Goal: Transaction & Acquisition: Purchase product/service

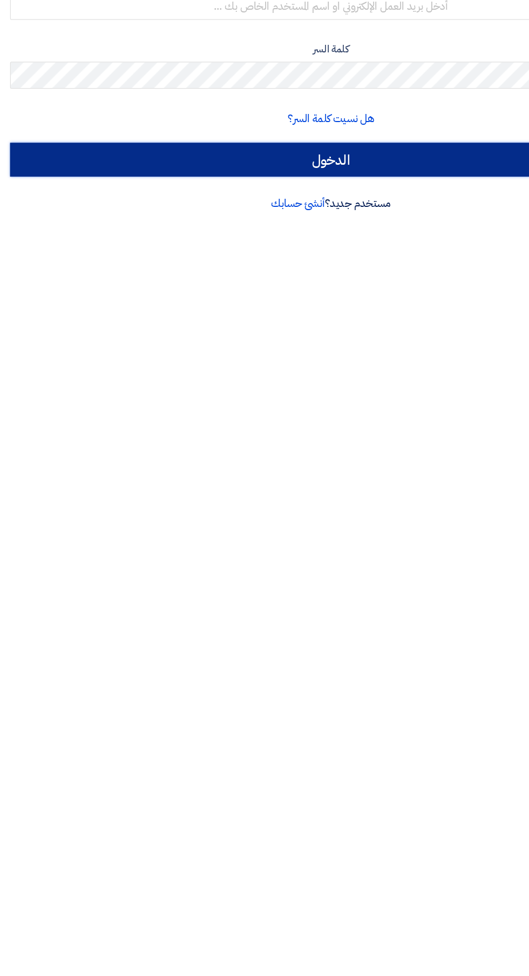
click at [369, 289] on input "الدخول" at bounding box center [264, 298] width 513 height 27
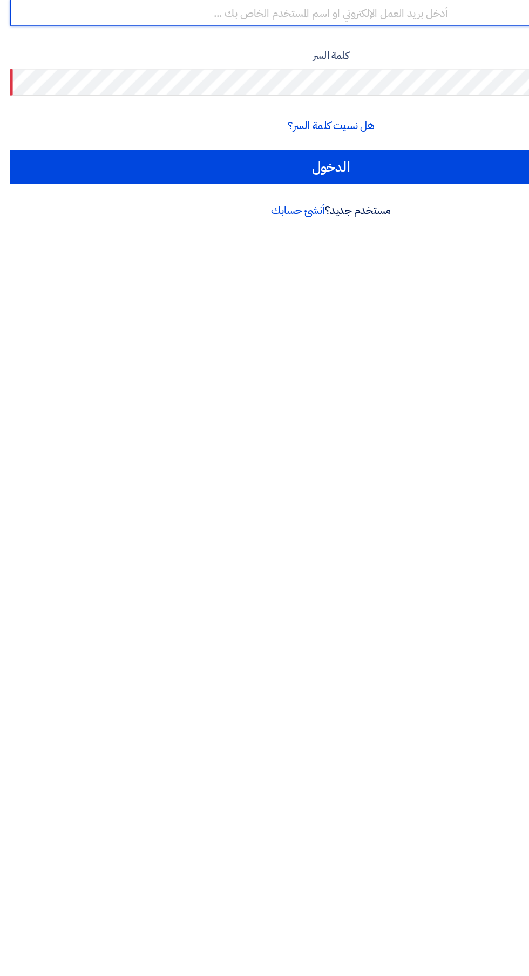
type input "[EMAIL_ADDRESS][DOMAIN_NAME]"
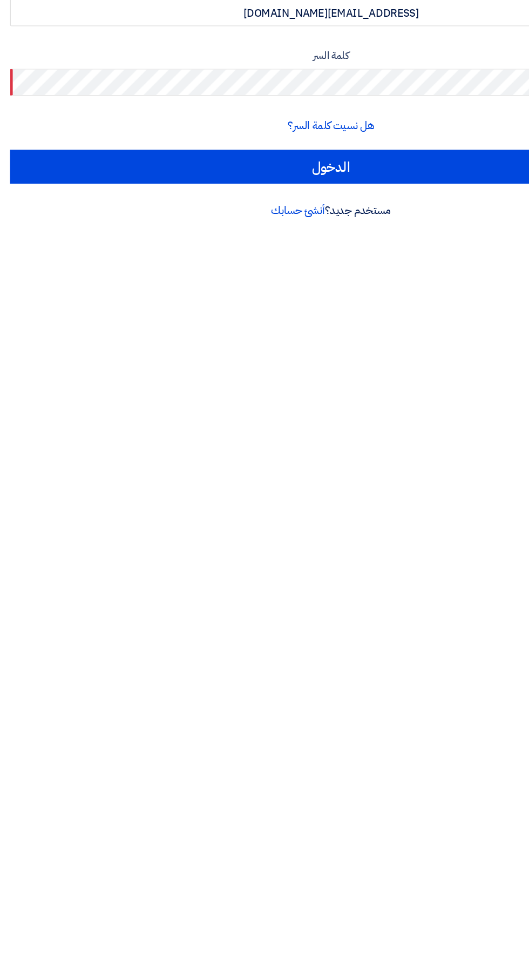
click at [8, 316] on input "الدخول" at bounding box center [264, 329] width 513 height 27
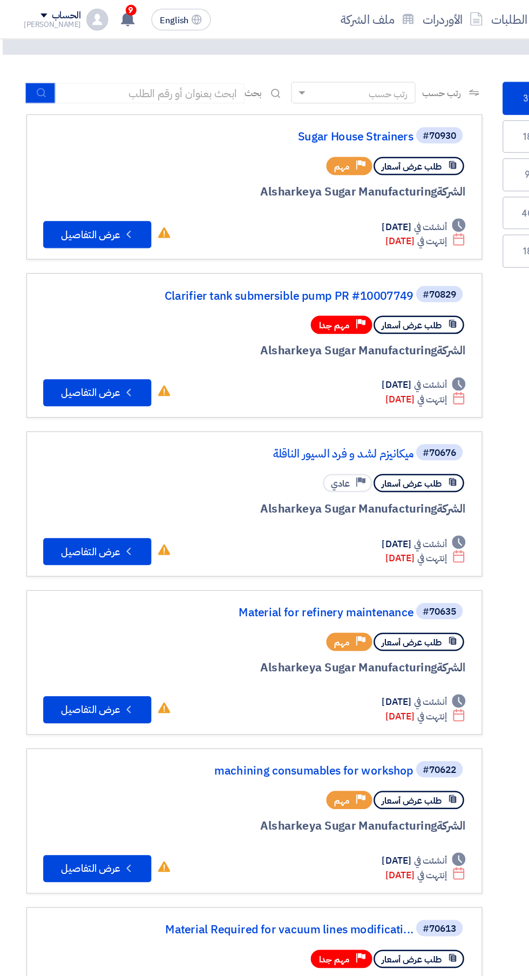
scroll to position [41, -2]
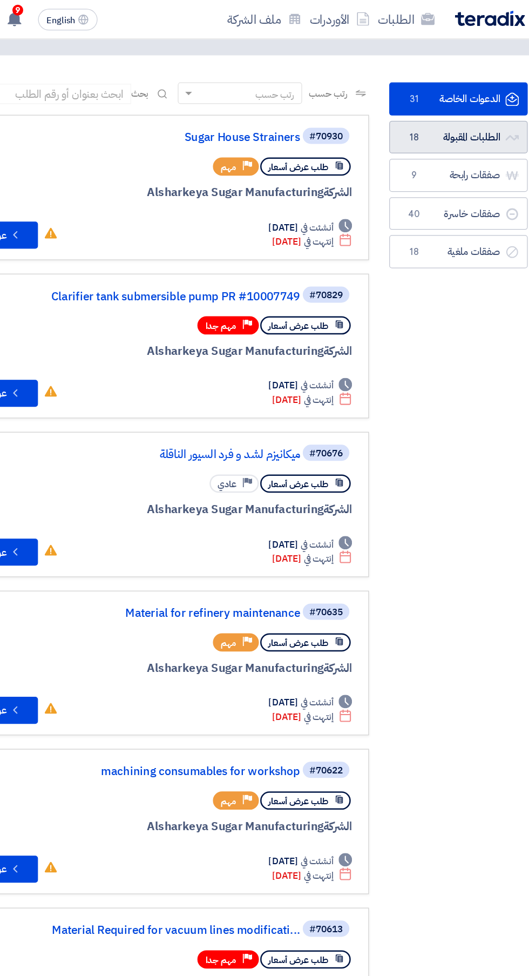
click at [465, 109] on link "الطلبات المقبولة الطلبات المقبولة 18" at bounding box center [457, 110] width 111 height 26
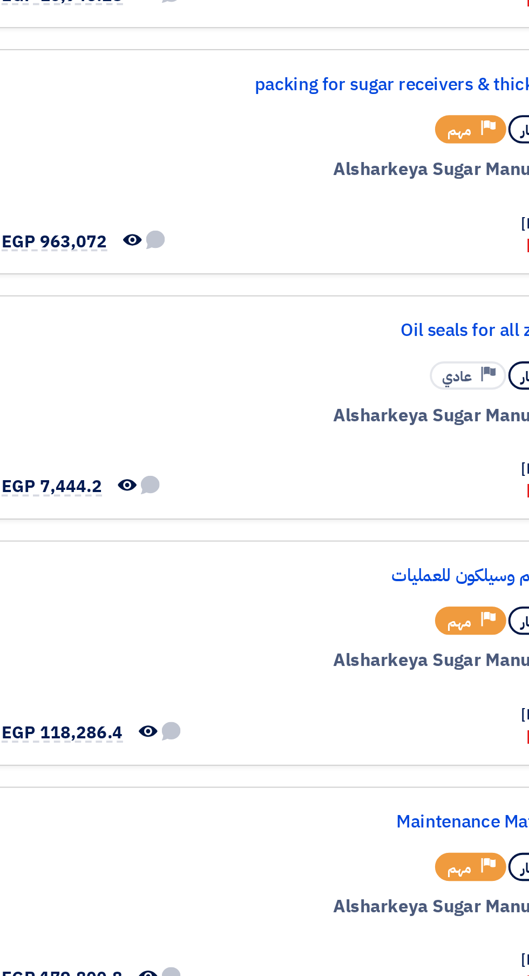
scroll to position [0, -2]
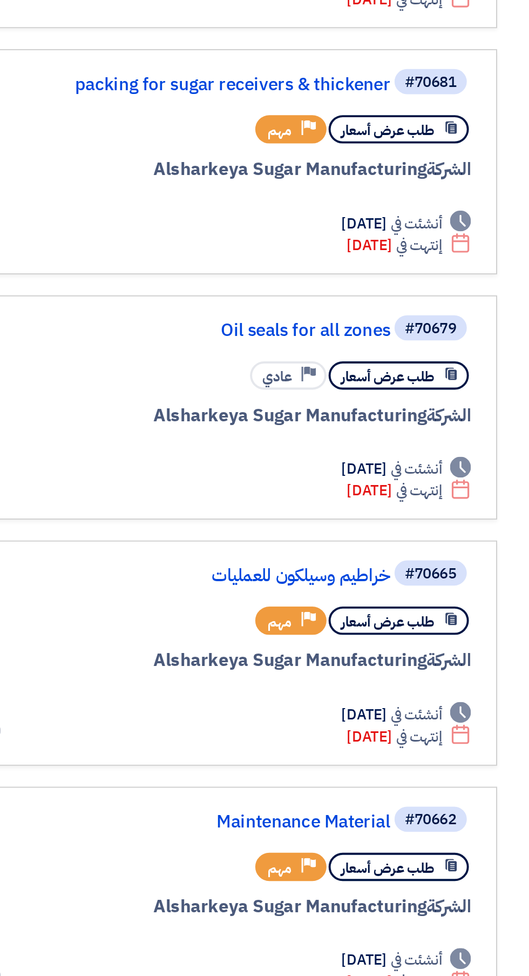
scroll to position [0, -2]
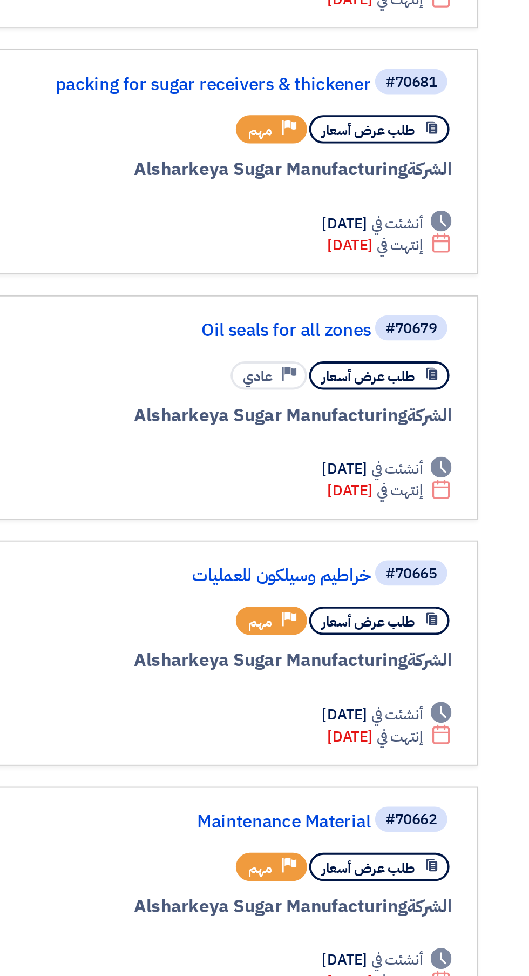
click at [298, 660] on link "خراطيم وسيلكون للعمليات" at bounding box center [223, 658] width 216 height 10
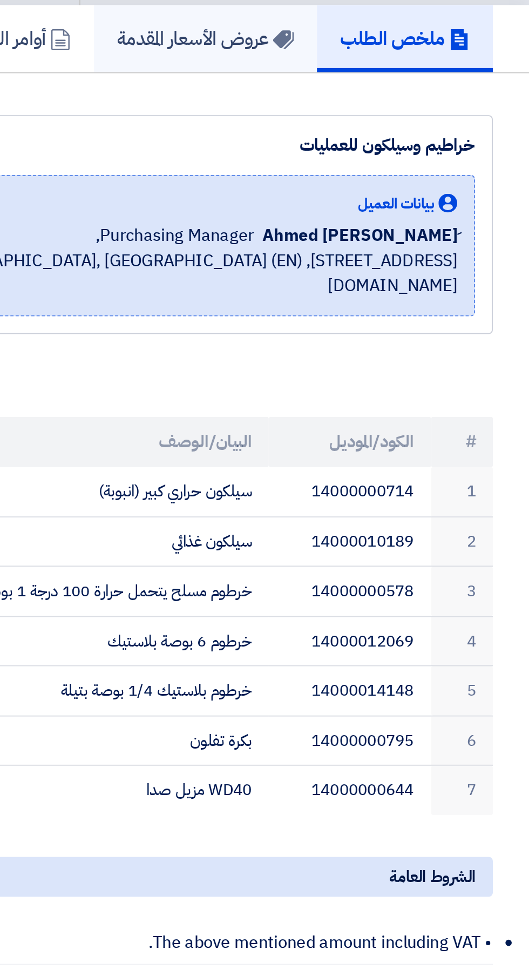
click at [356, 143] on h5 "عروض الأسعار المقدمة" at bounding box center [362, 138] width 91 height 12
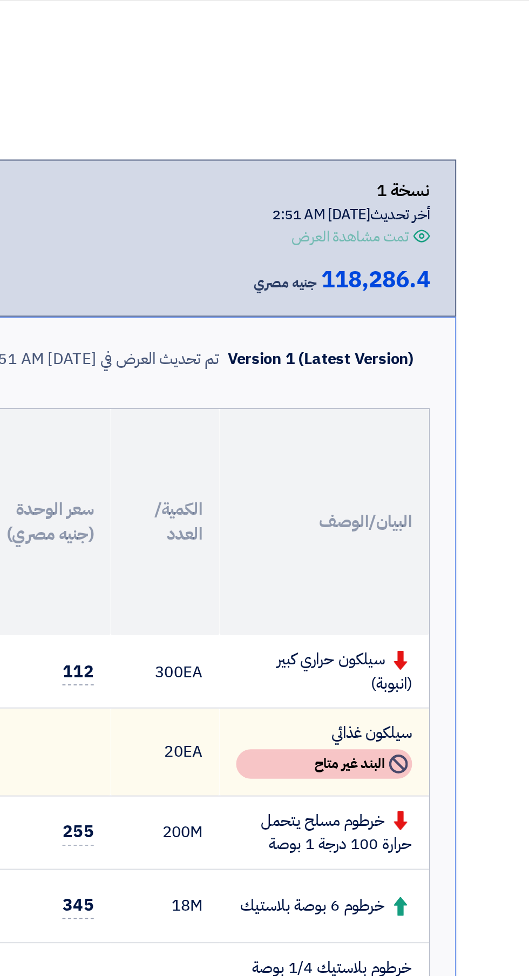
scroll to position [0, -77]
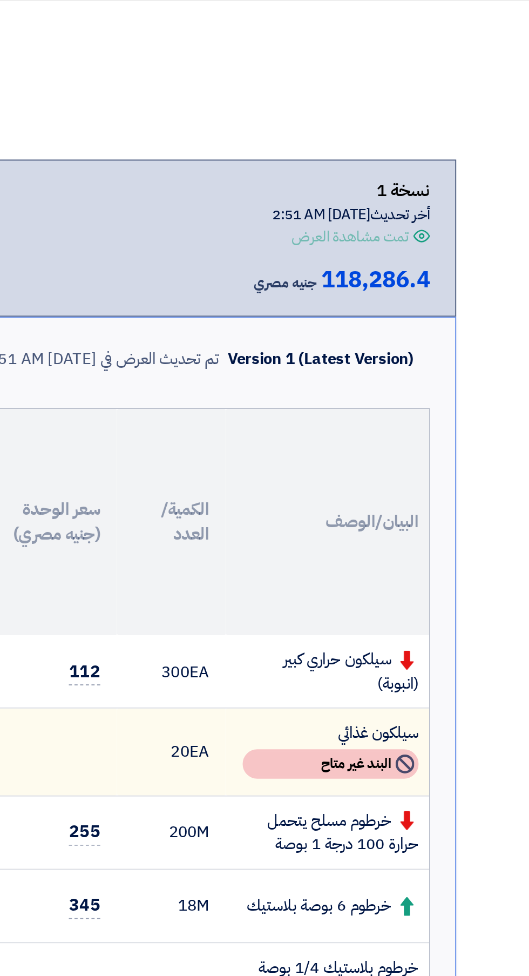
click at [439, 541] on td "سيلكون غذائي Not Available البند غير متاح" at bounding box center [427, 543] width 108 height 45
click at [447, 547] on div "Not Available البند غير متاح" at bounding box center [426, 549] width 91 height 15
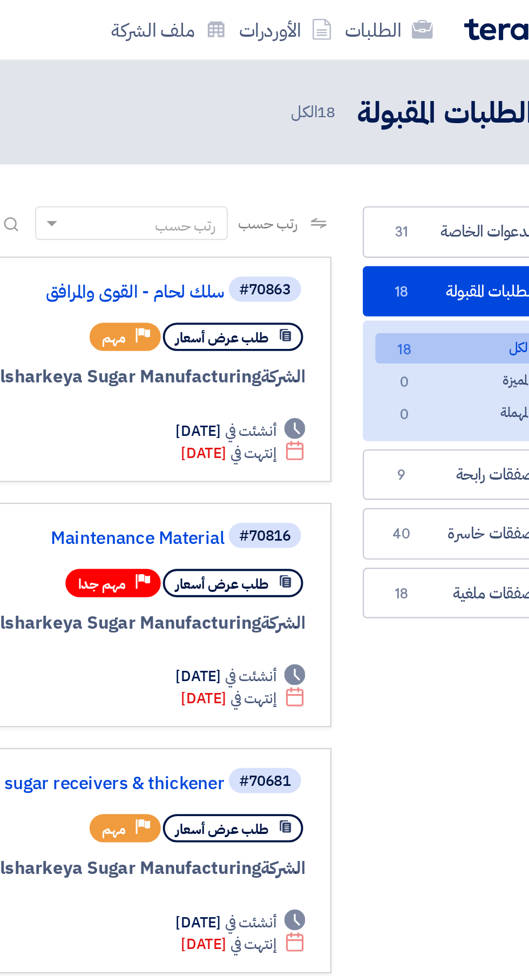
scroll to position [0, -2]
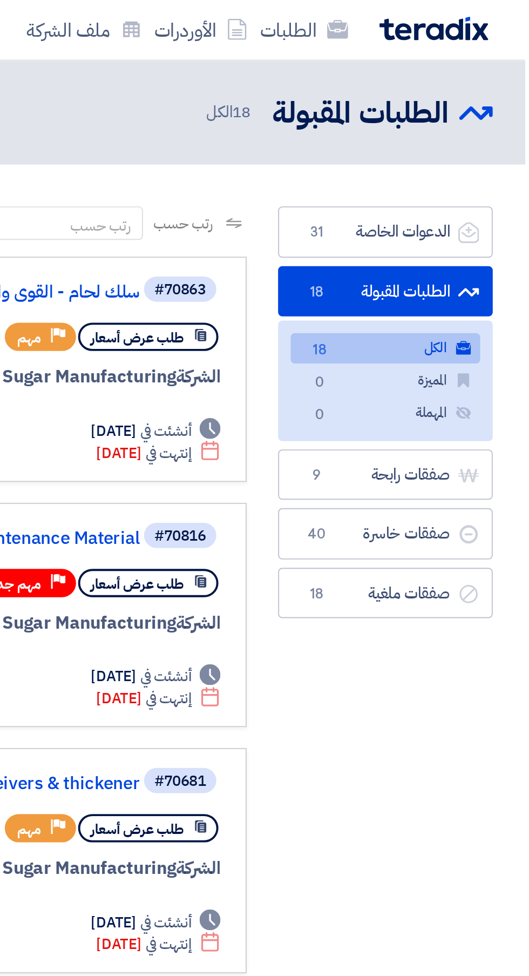
click at [455, 185] on link "الكل الكل 18" at bounding box center [457, 180] width 98 height 16
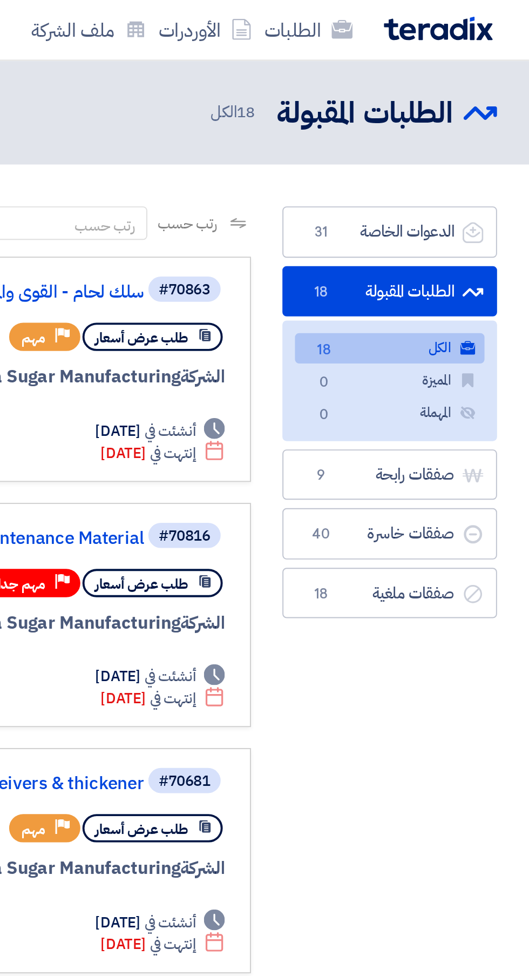
scroll to position [0, -2]
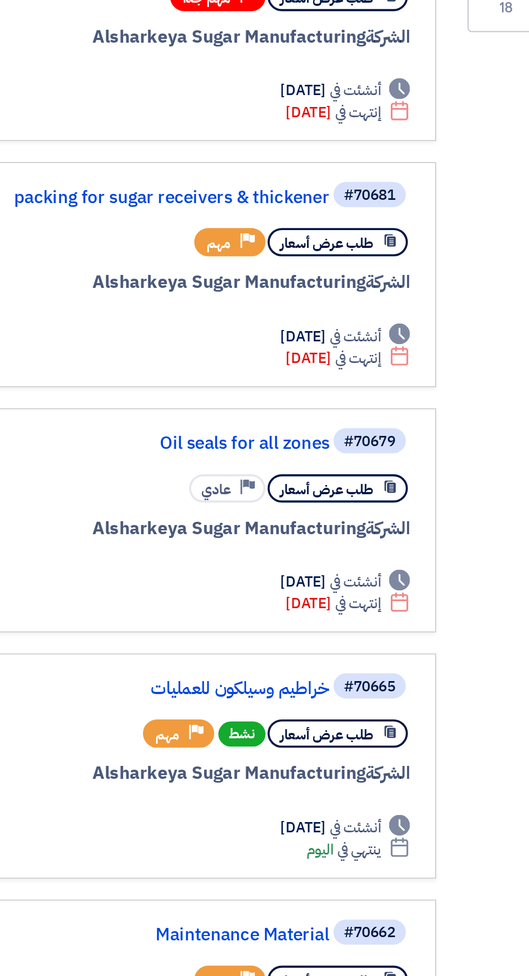
click at [297, 658] on link "خراطيم وسيلكون للعمليات" at bounding box center [223, 658] width 216 height 10
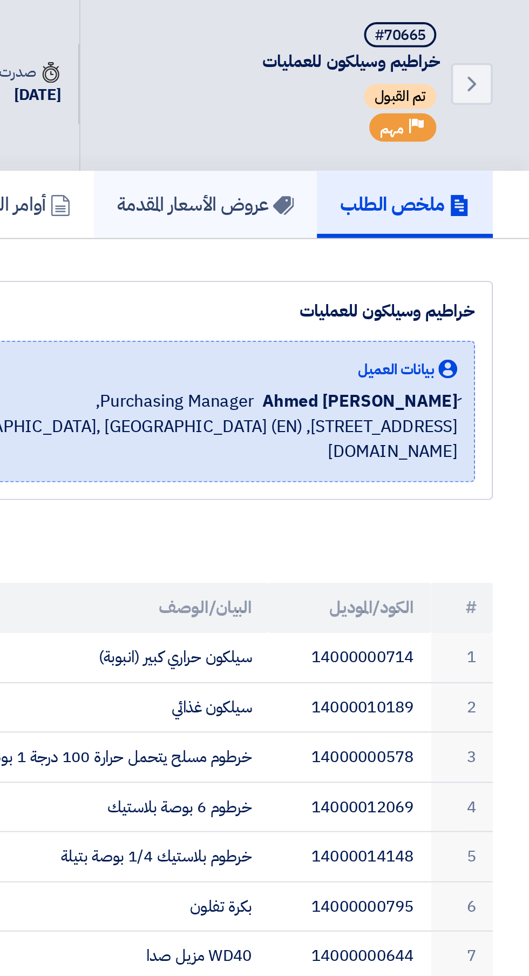
click at [353, 135] on h5 "عروض الأسعار المقدمة" at bounding box center [362, 138] width 91 height 12
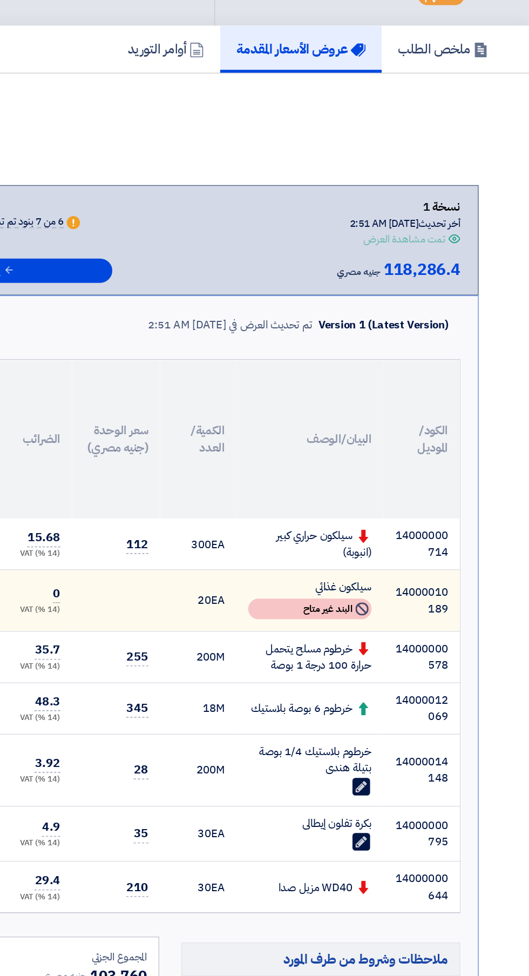
scroll to position [0, -14]
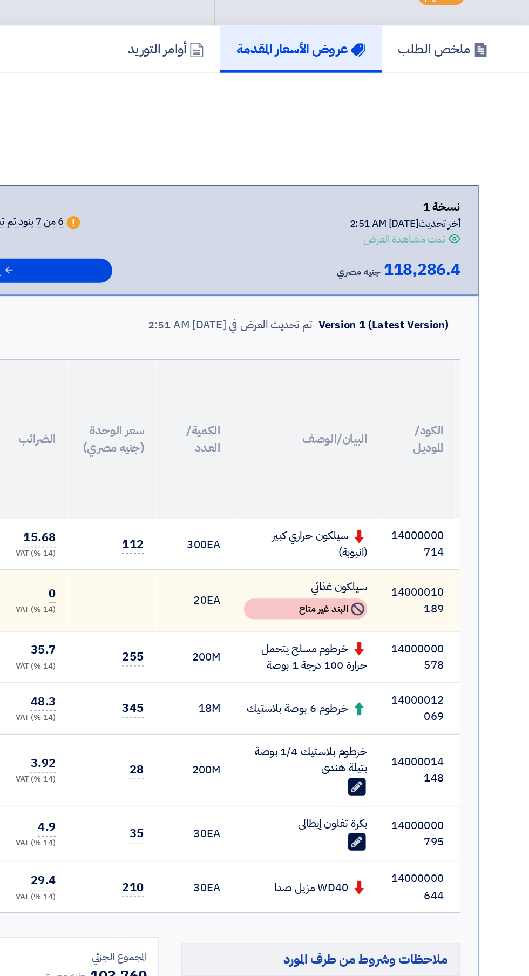
click at [388, 545] on div "Not Available البند غير متاح" at bounding box center [364, 549] width 91 height 15
click at [288, 545] on td "20 EA" at bounding box center [282, 543] width 56 height 45
click at [233, 544] on td at bounding box center [221, 543] width 65 height 45
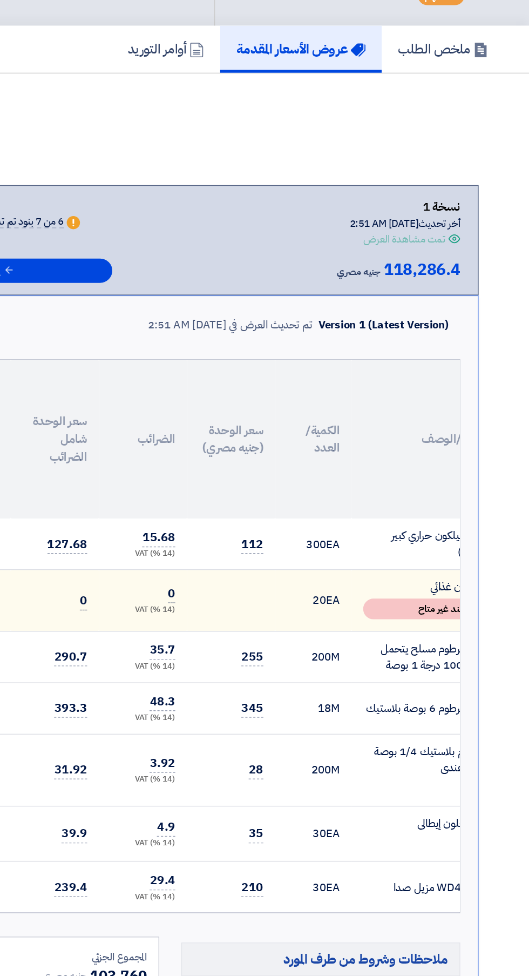
scroll to position [0, -128]
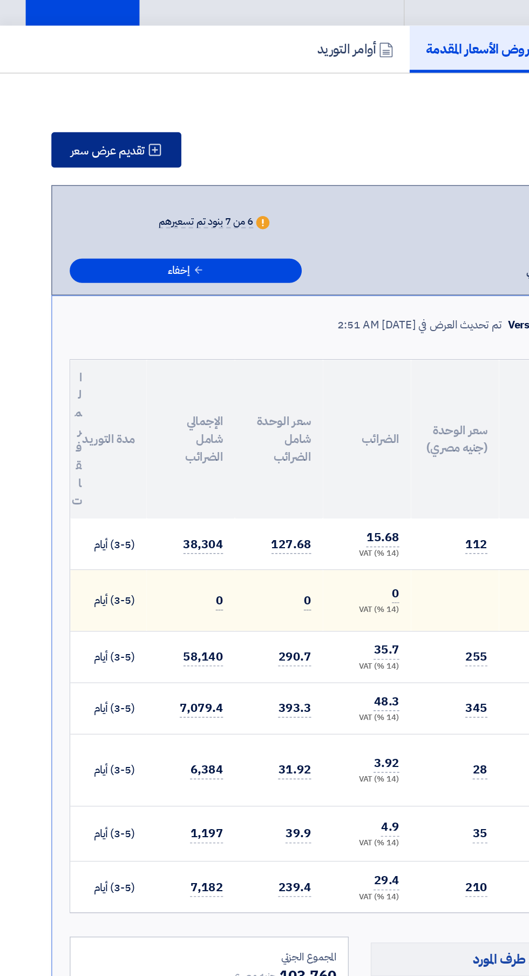
click at [72, 209] on span "تقديم عرض سعر" at bounding box center [79, 213] width 55 height 9
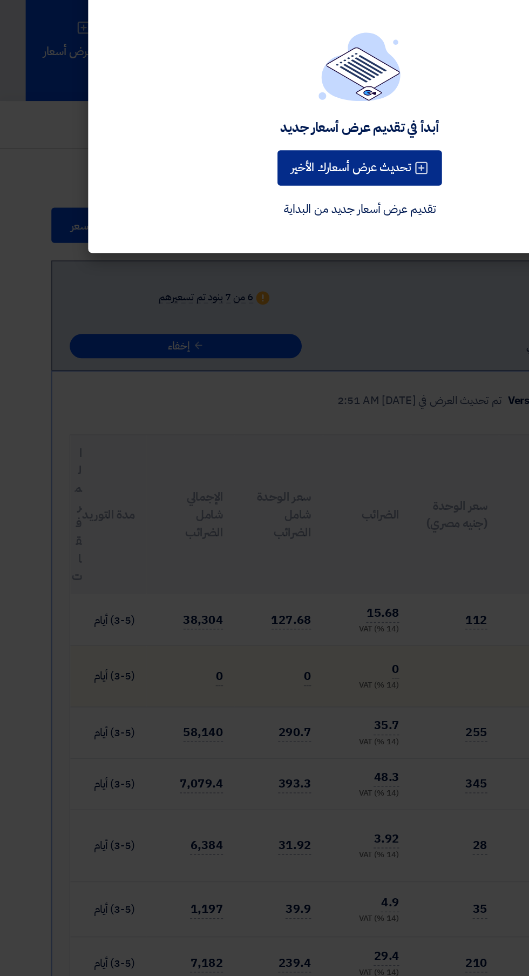
click at [227, 172] on button "تحديث عرض أسعارك الأخير" at bounding box center [264, 170] width 121 height 26
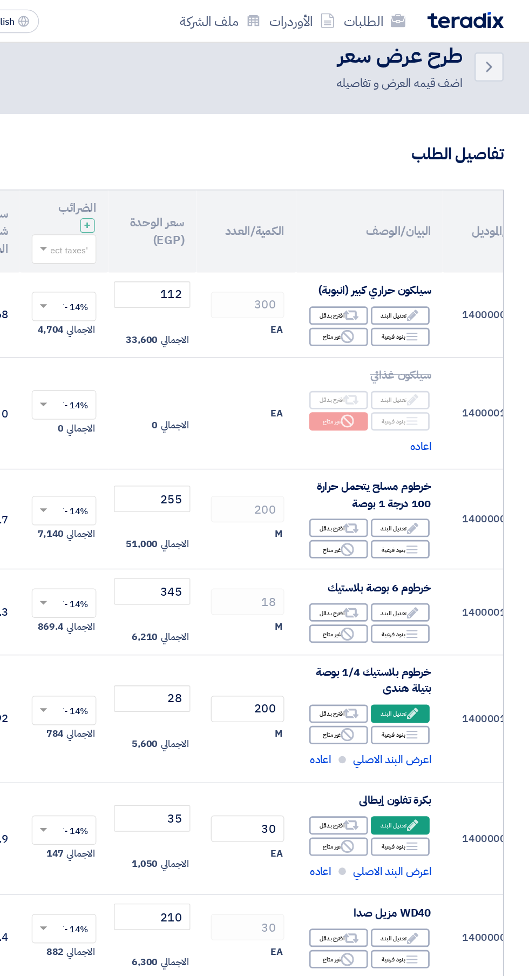
scroll to position [0, -70]
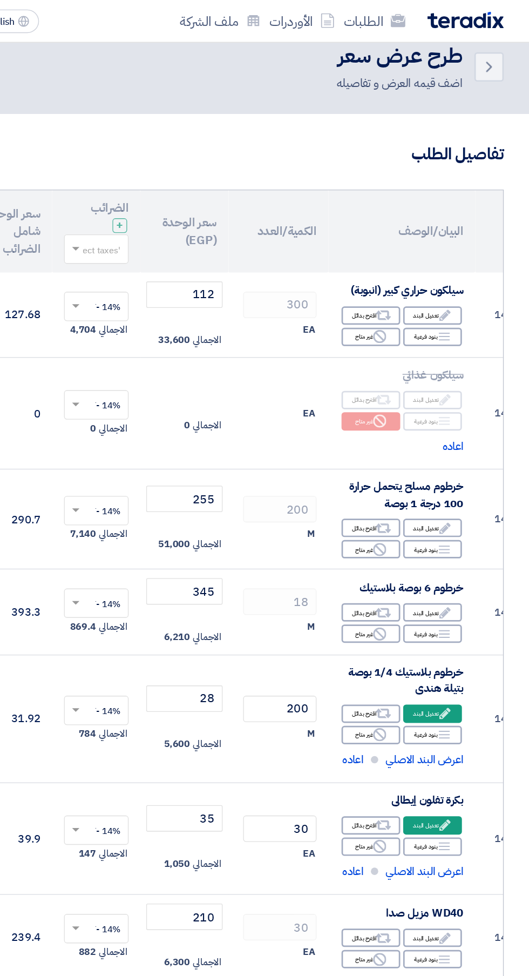
click at [452, 212] on span "سيلكون حراري كبير (انبوبة)" at bounding box center [439, 213] width 83 height 12
click at [455, 228] on div "Edit تعديل البند" at bounding box center [458, 232] width 43 height 14
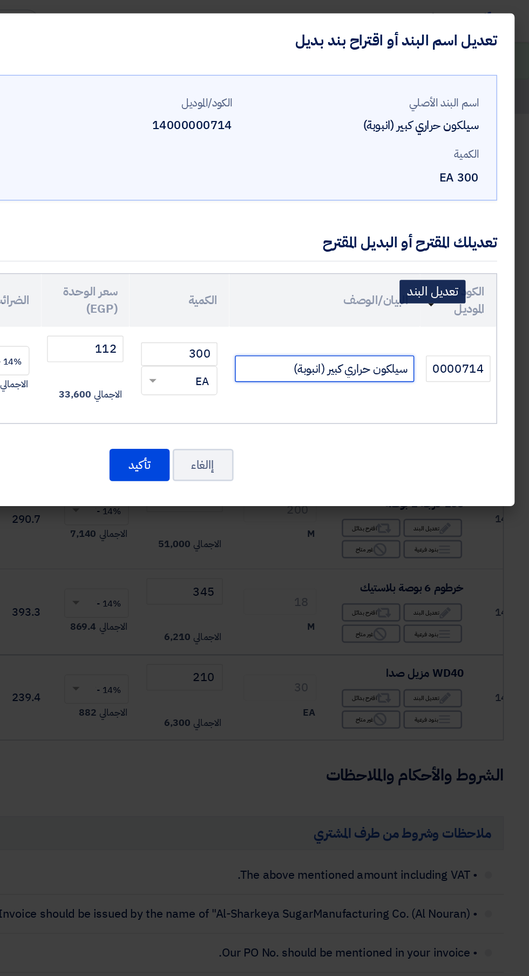
click at [337, 273] on input "سيلكون حراري كبير (انبوبة)" at bounding box center [379, 271] width 132 height 19
type input "سيلكون حراري كبير (انبوبة) اماراتى / تركى"
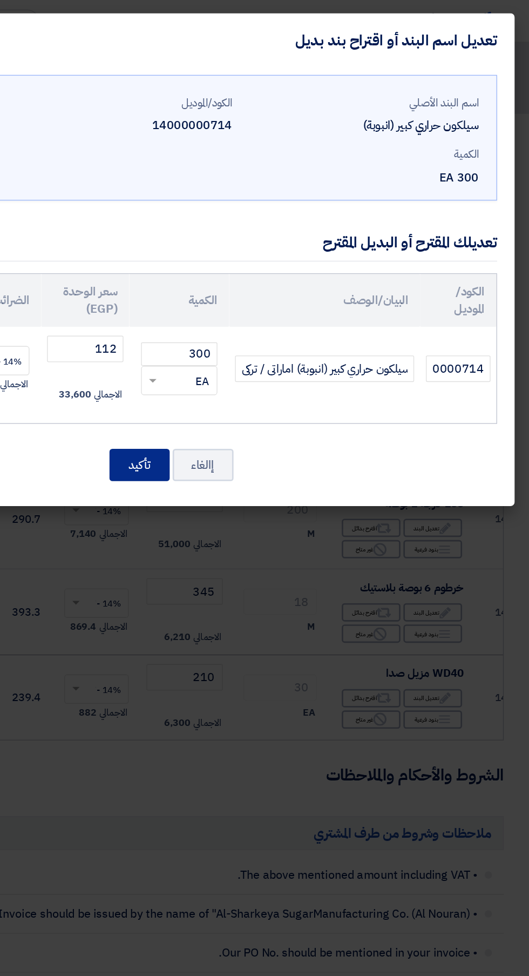
click at [240, 346] on button "تأكيد" at bounding box center [242, 342] width 44 height 24
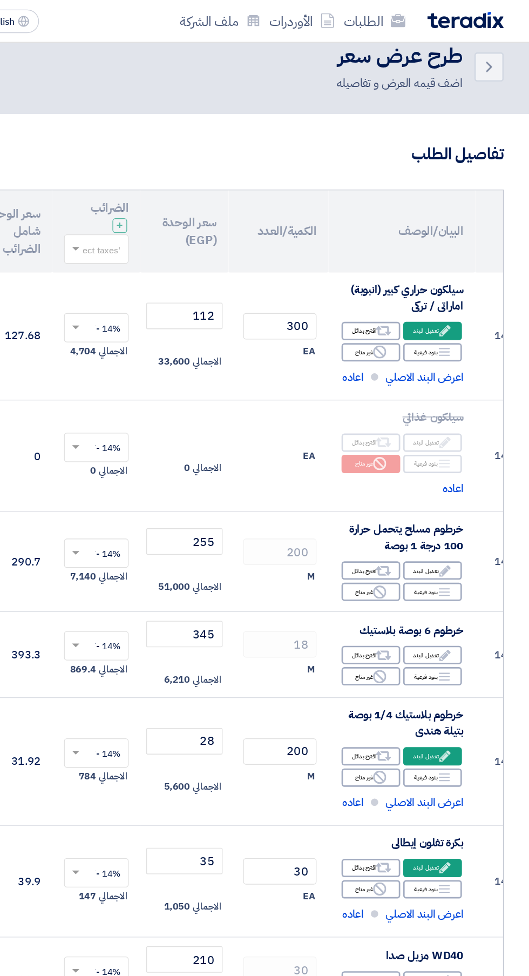
scroll to position [0, 0]
click at [463, 322] on icon "Edit" at bounding box center [467, 325] width 10 height 10
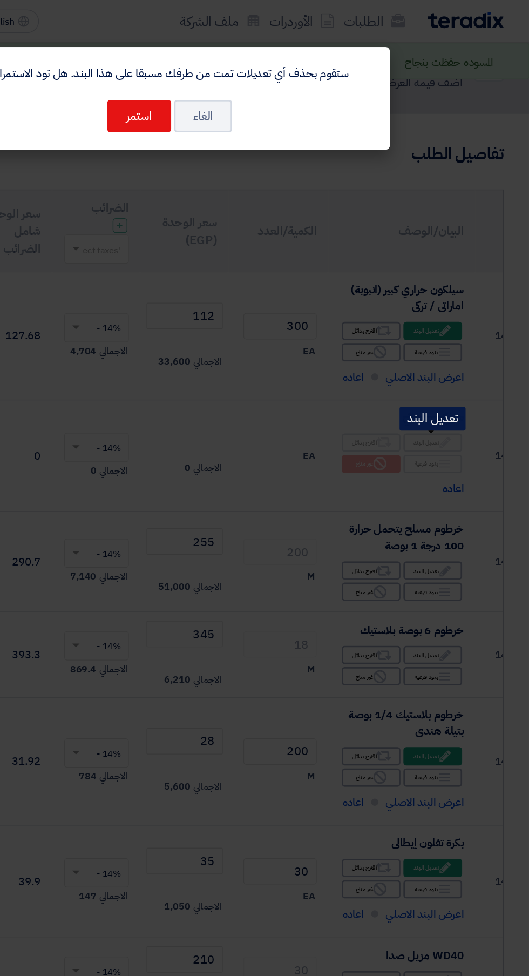
scroll to position [17, 0]
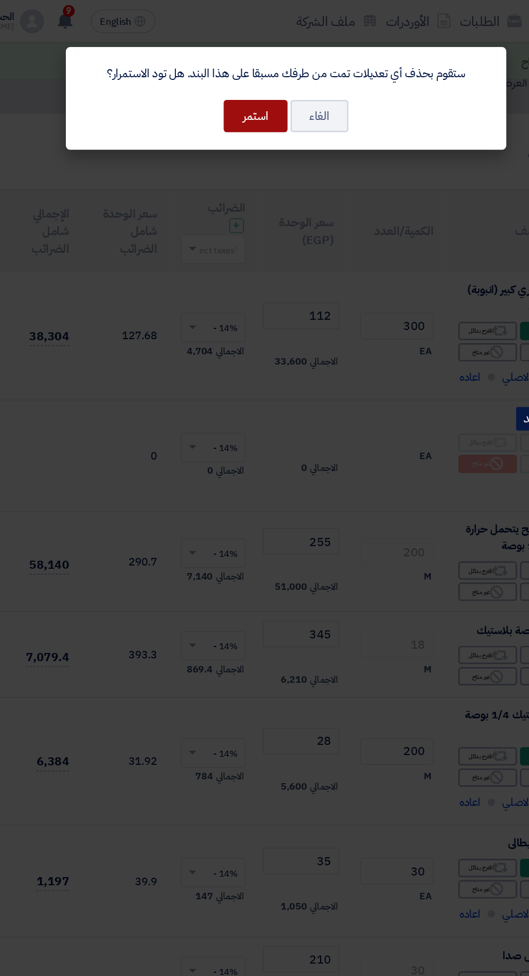
click at [240, 82] on button "استمر" at bounding box center [242, 85] width 47 height 24
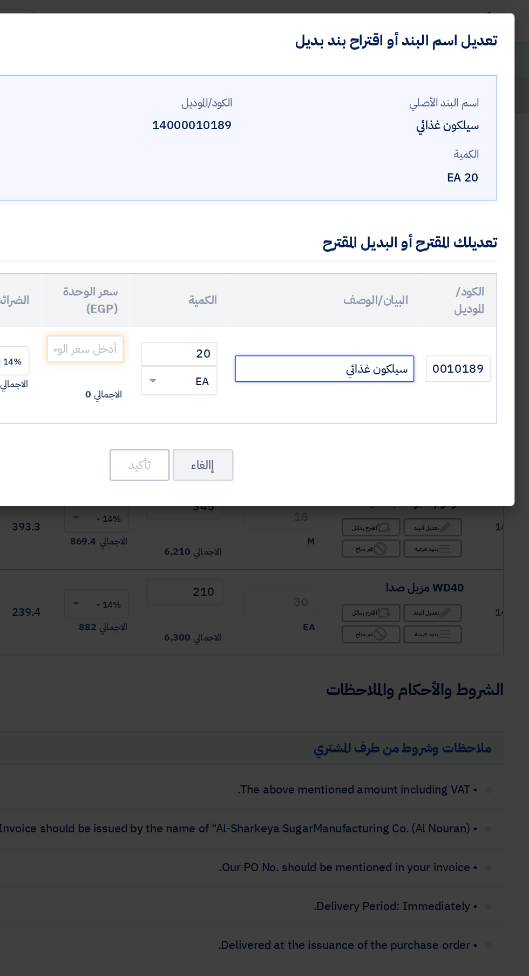
click at [370, 268] on input "سيلكون غذائي" at bounding box center [379, 271] width 132 height 19
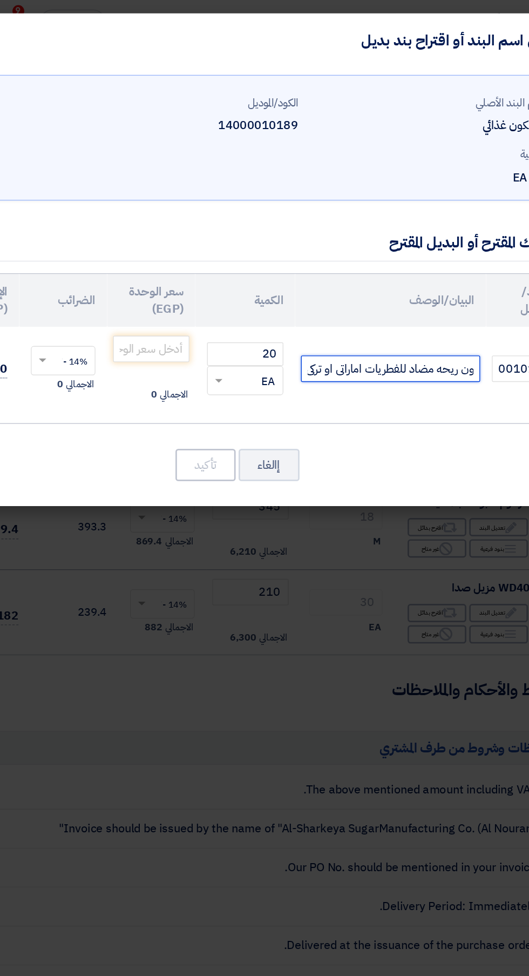
type input "سيلكون غذائي بدون ريحه مضاد للفطريات اماراتى او تركى"
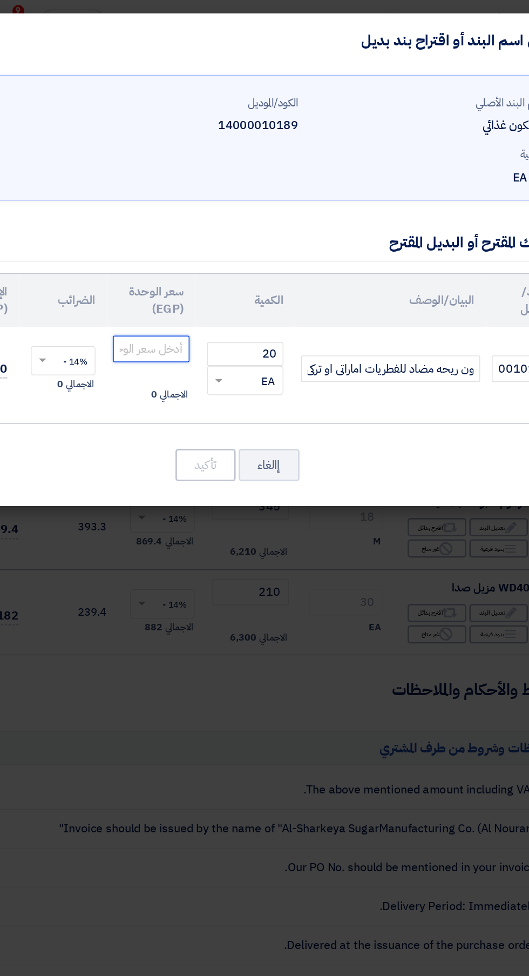
click at [185, 253] on input "number" at bounding box center [203, 256] width 56 height 19
type input "225"
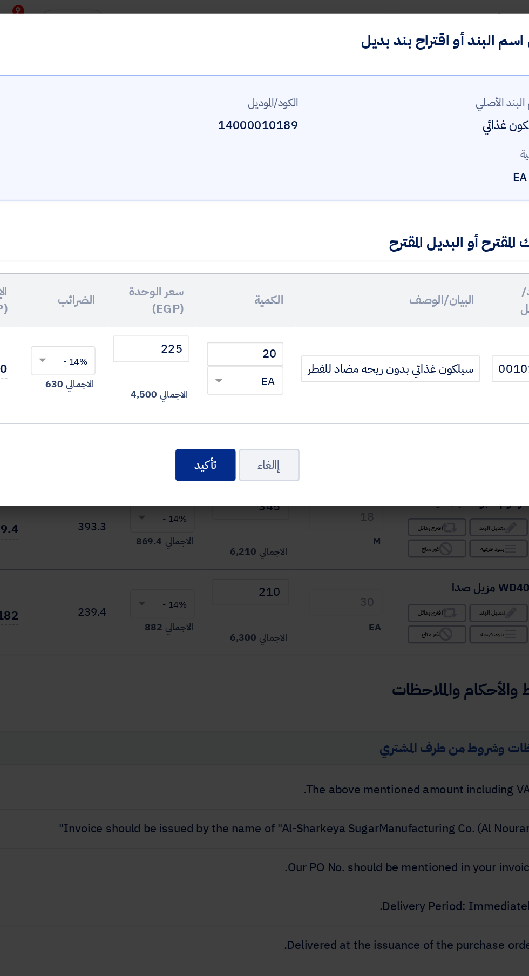
click at [227, 338] on button "تأكيد" at bounding box center [242, 342] width 44 height 24
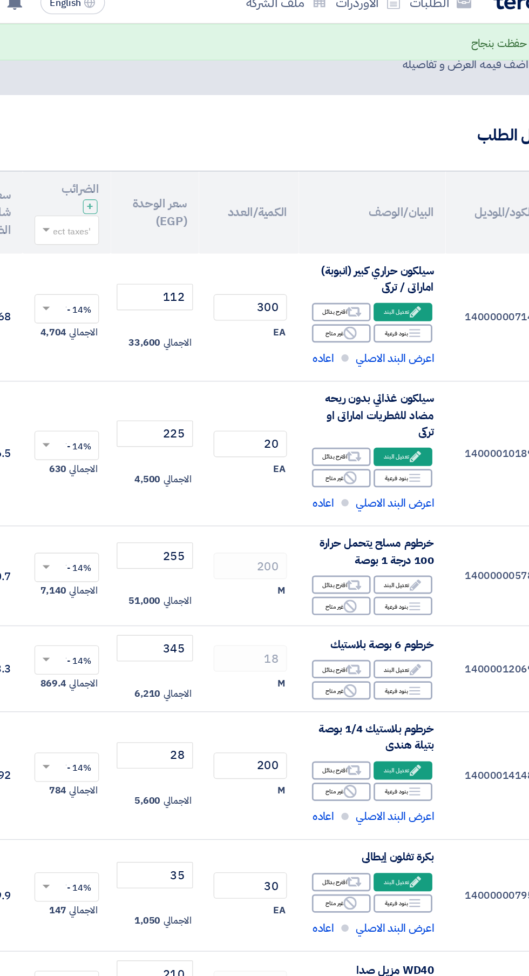
scroll to position [17, 0]
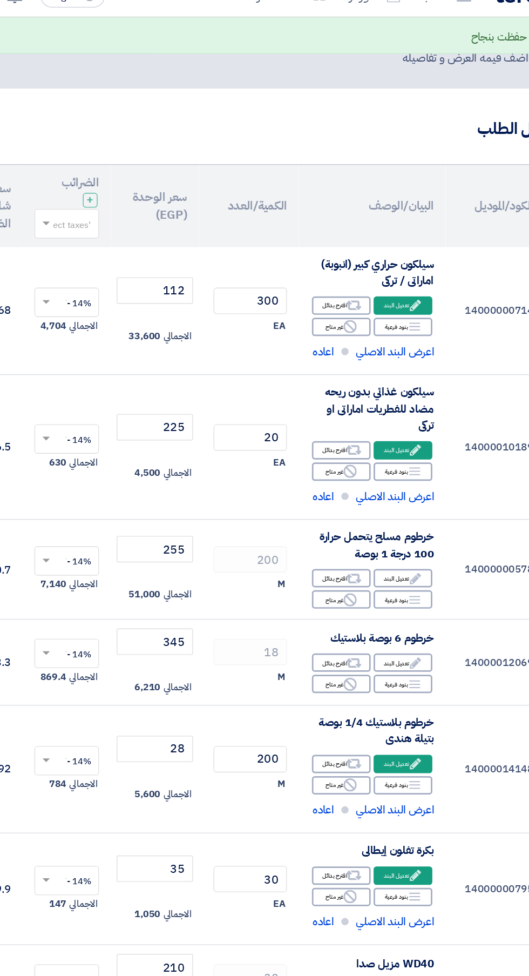
click at [397, 444] on use at bounding box center [397, 444] width 8 height 8
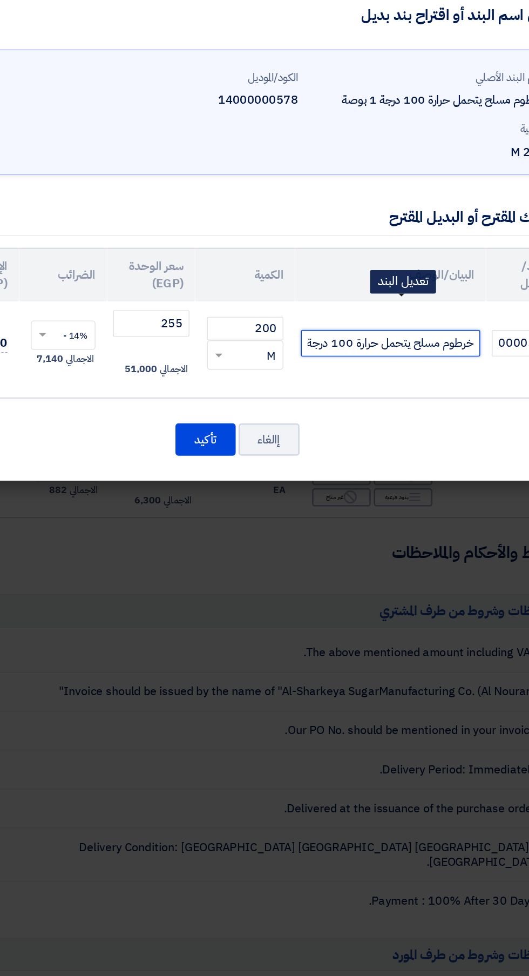
click at [323, 272] on input "خرطوم مسلح يتحمل حرارة 100 درجة 1 بوصة" at bounding box center [379, 271] width 132 height 19
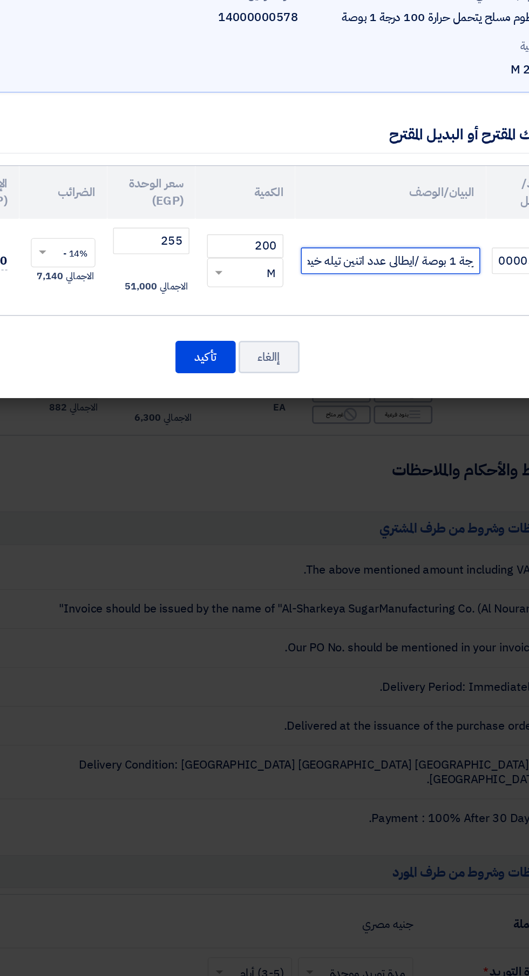
scroll to position [0, -115]
type input "خرطوم مسلح يتحمل حرارة 100 درجة 1 بوصة /ايطالى عدد اتنين تيله خيط"
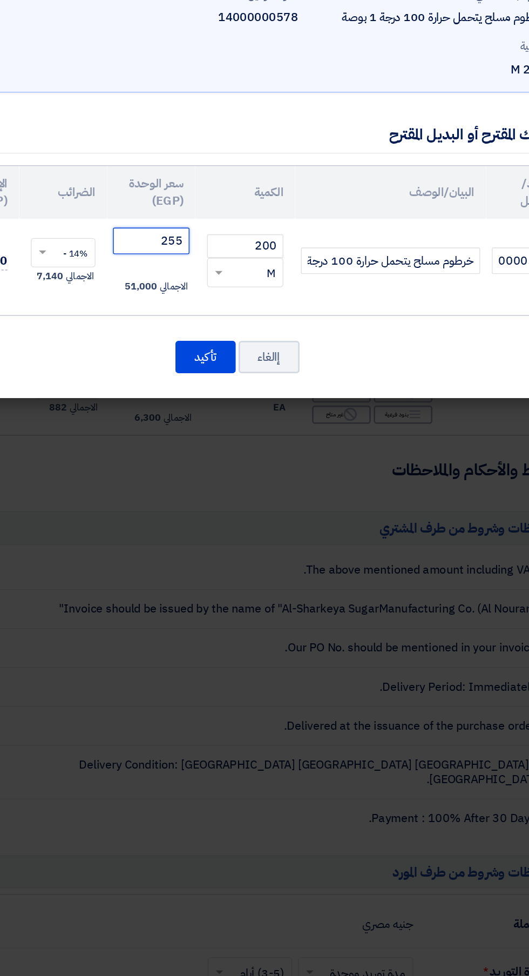
click at [190, 254] on input "255" at bounding box center [203, 256] width 56 height 19
type input "2"
type input "150"
click at [230, 339] on button "تأكيد" at bounding box center [242, 342] width 44 height 24
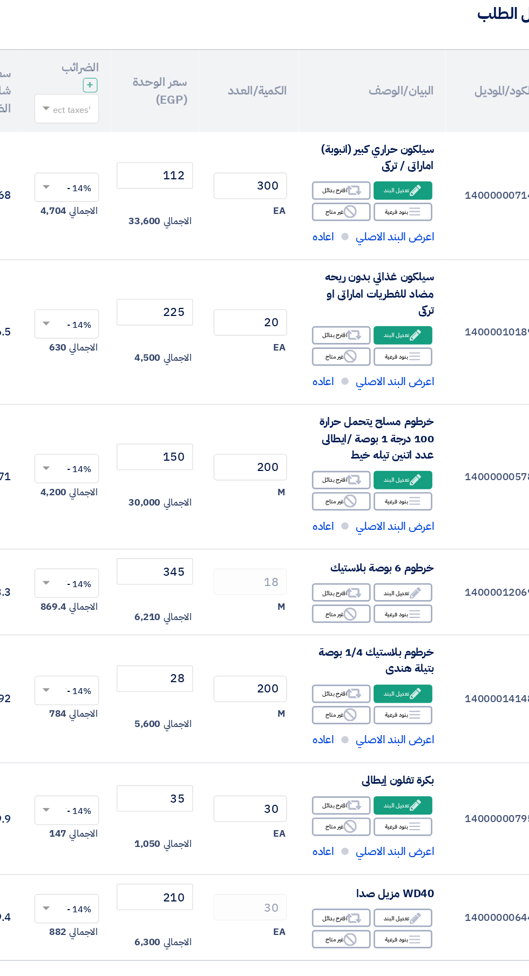
scroll to position [17, 0]
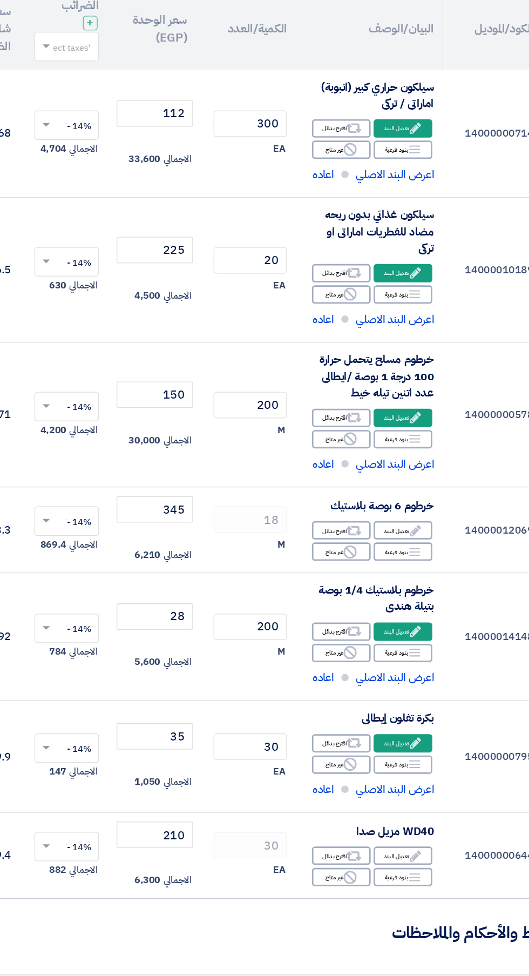
click at [391, 540] on div "Edit تعديل البند" at bounding box center [387, 539] width 43 height 14
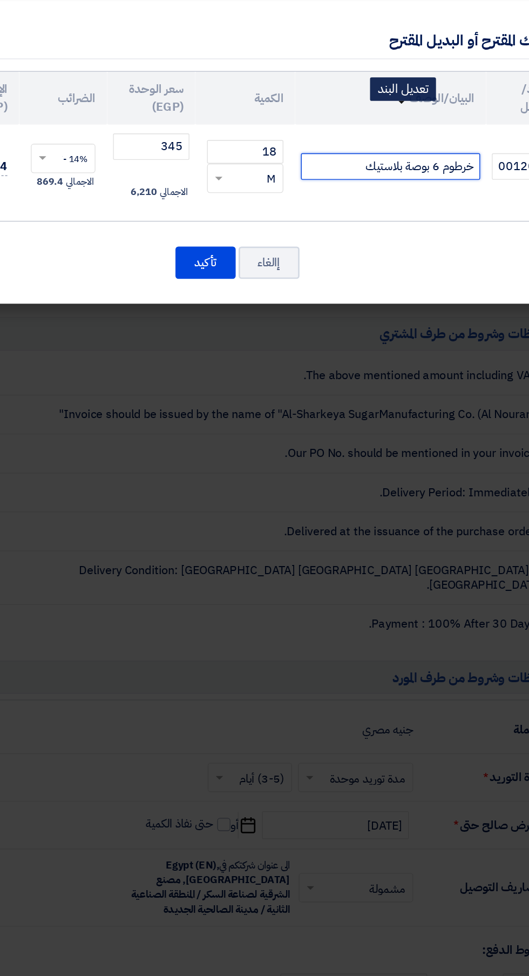
click at [336, 273] on input "خرطوم 6 بوصة بلاستيك" at bounding box center [379, 271] width 132 height 19
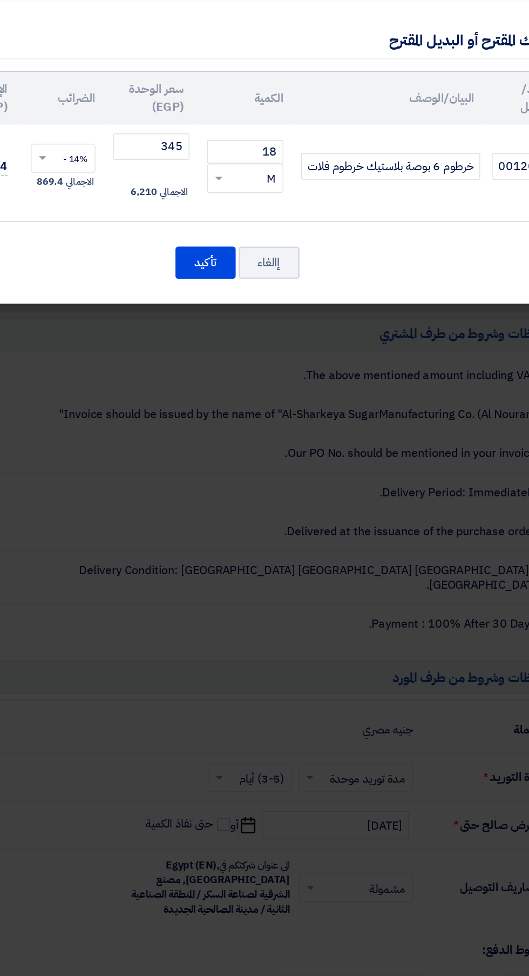
scroll to position [0, 0]
click at [319, 272] on input "خرطوم 6 بوصة بلاستيك خرطوم فلات" at bounding box center [379, 271] width 132 height 19
click at [339, 269] on input "خرطوم 6 بوصة بلاستيك خرطوم فلات" at bounding box center [379, 271] width 132 height 19
type input "خرطوم 6 بوصة بلاستيك خرطوم فلات اتنين طبقه"
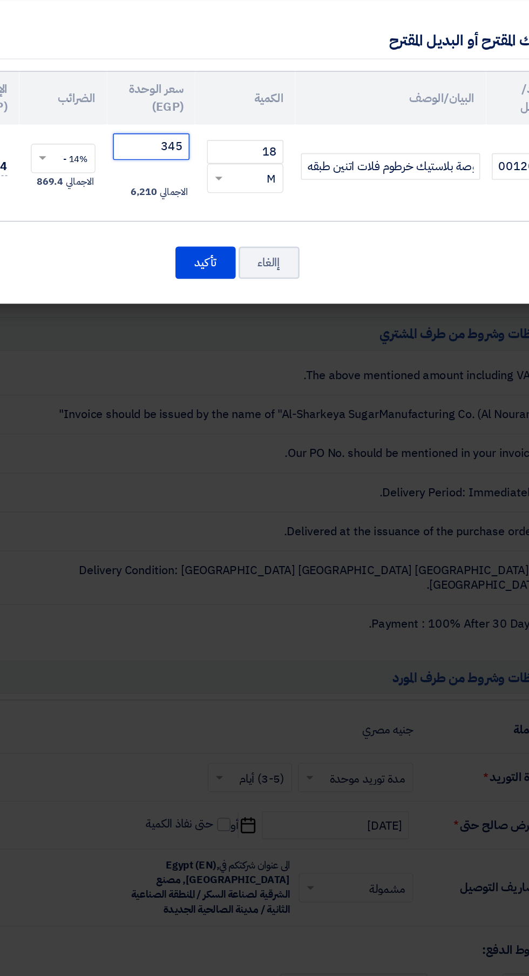
click at [188, 253] on input "345" at bounding box center [203, 256] width 56 height 19
type input "3"
type input "820"
click at [234, 345] on button "تأكيد" at bounding box center [242, 342] width 44 height 24
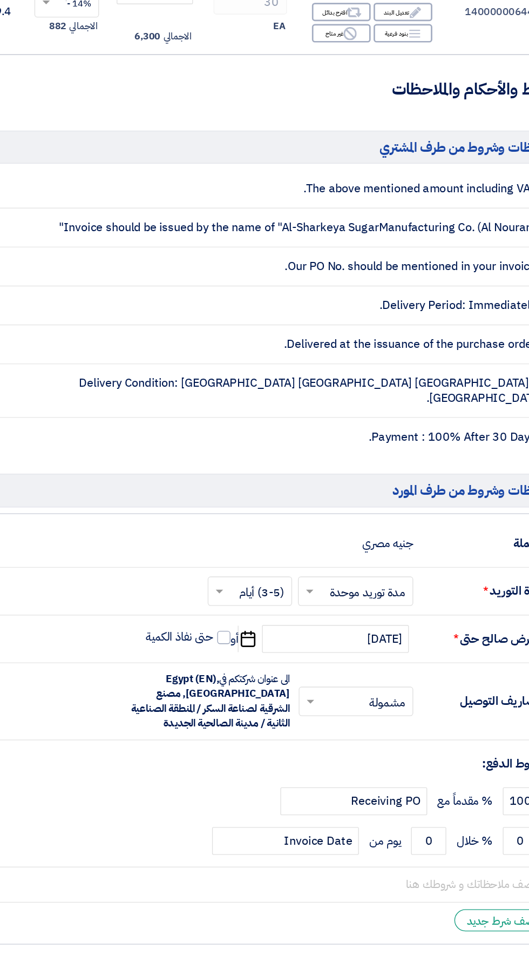
scroll to position [538, 0]
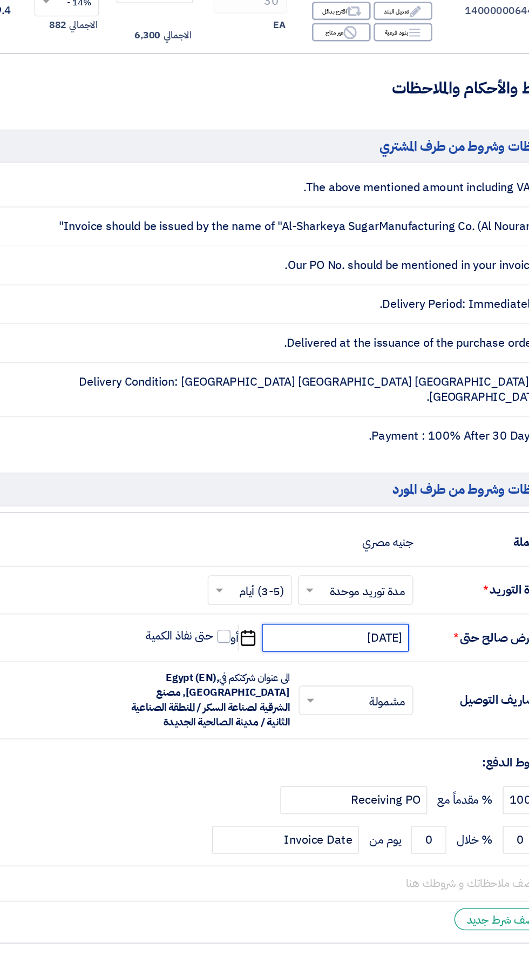
click at [315, 739] on input "7/31/2025" at bounding box center [338, 749] width 108 height 21
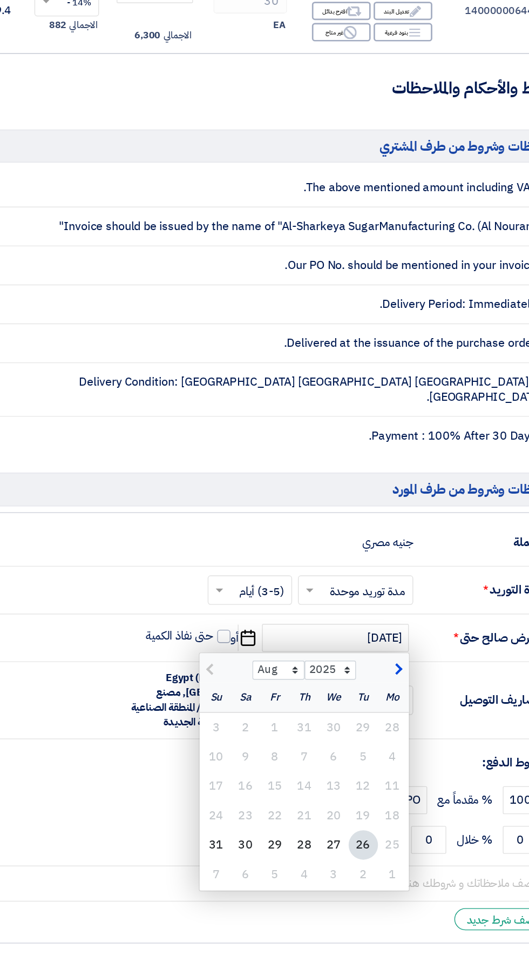
click at [246, 897] on div "31" at bounding box center [251, 902] width 22 height 22
type input "8/31/2025"
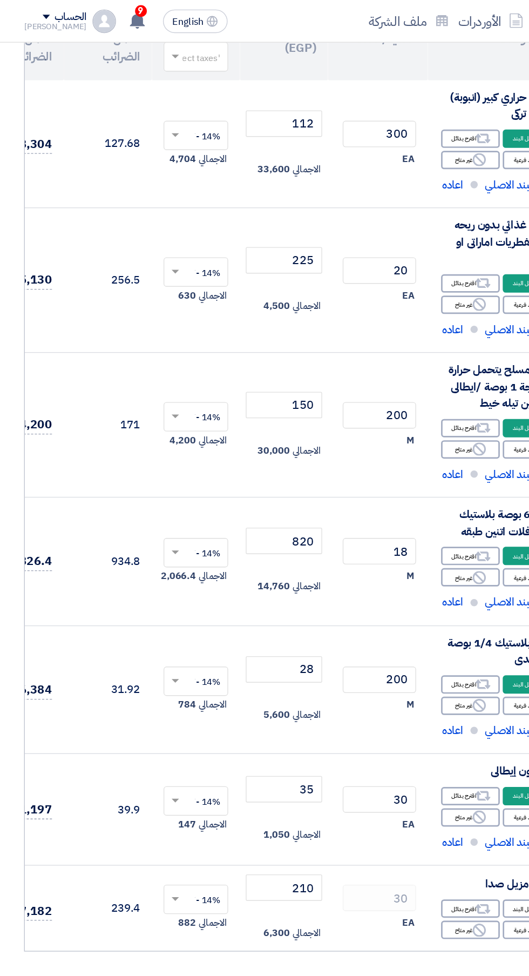
scroll to position [0, 0]
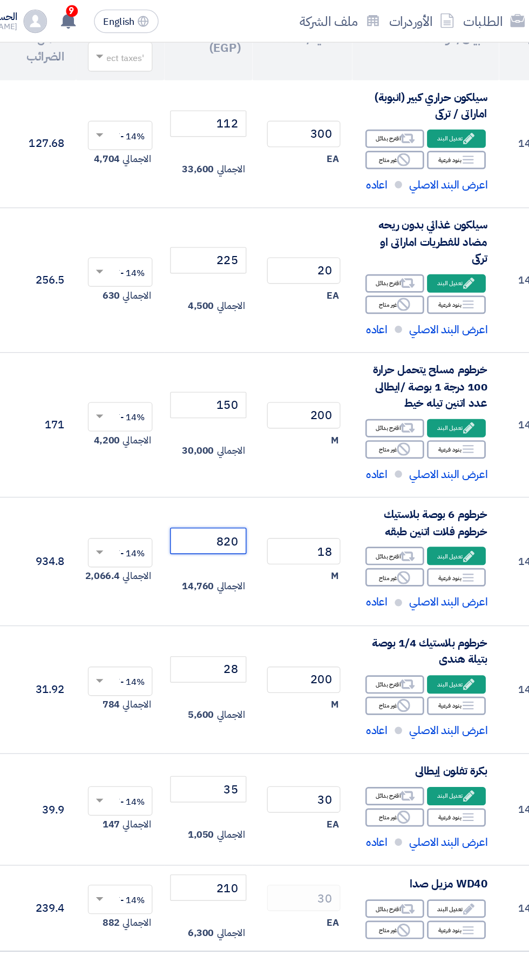
click at [217, 400] on input "820" at bounding box center [205, 397] width 56 height 19
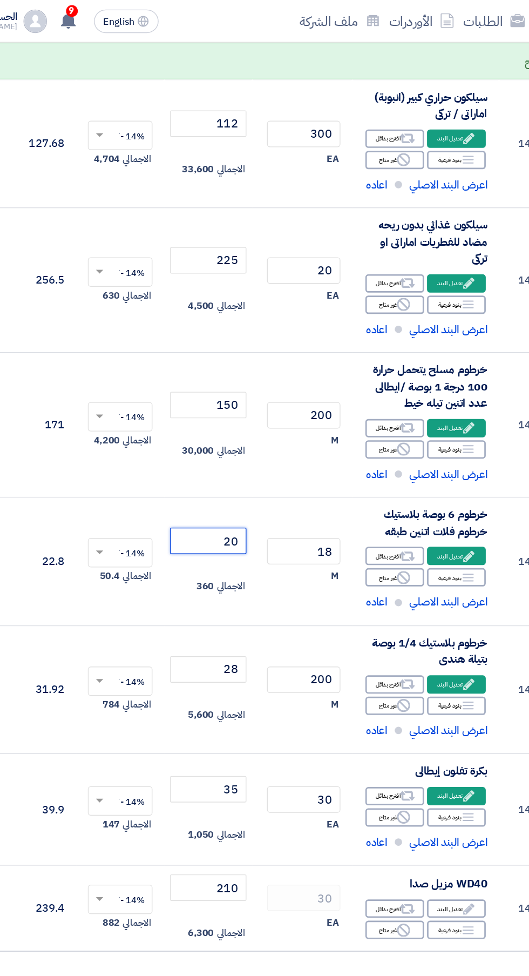
click at [195, 402] on input "20" at bounding box center [205, 397] width 56 height 19
type input "2"
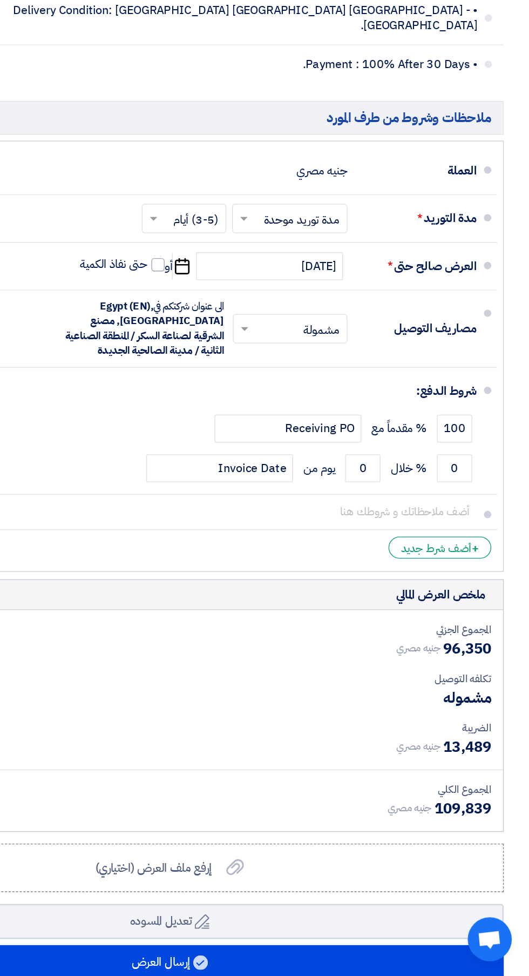
scroll to position [887, 0]
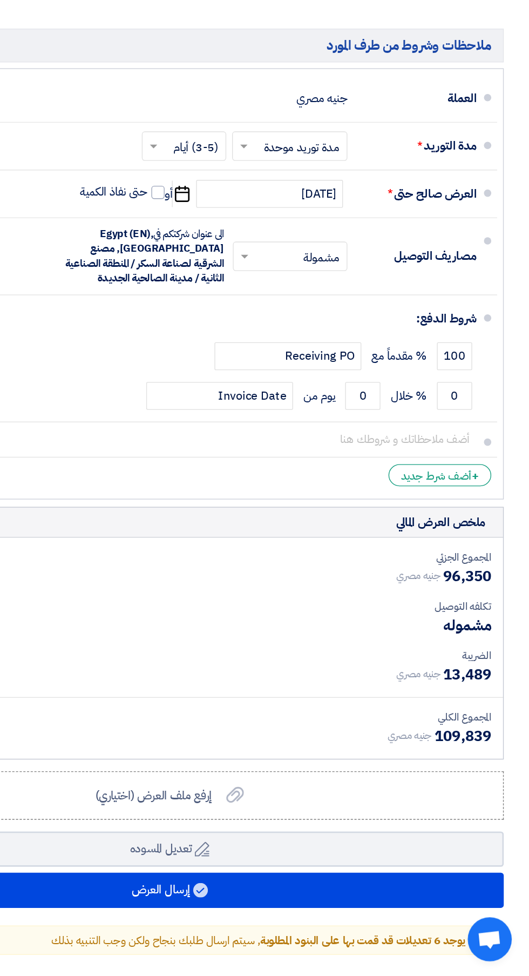
type input "850"
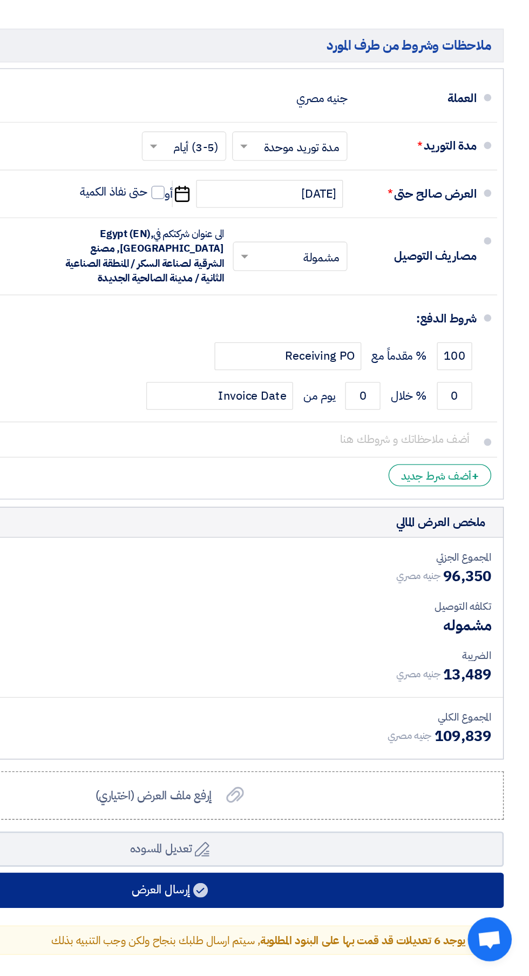
click at [328, 902] on button "إرسال العرض" at bounding box center [265, 913] width 492 height 26
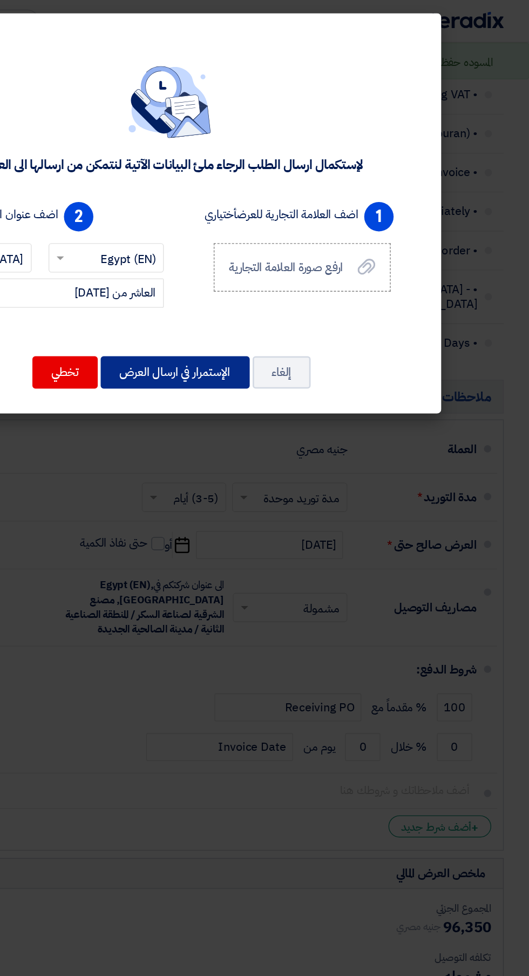
click at [281, 273] on button "الإستمرار في ارسال العرض" at bounding box center [269, 274] width 110 height 24
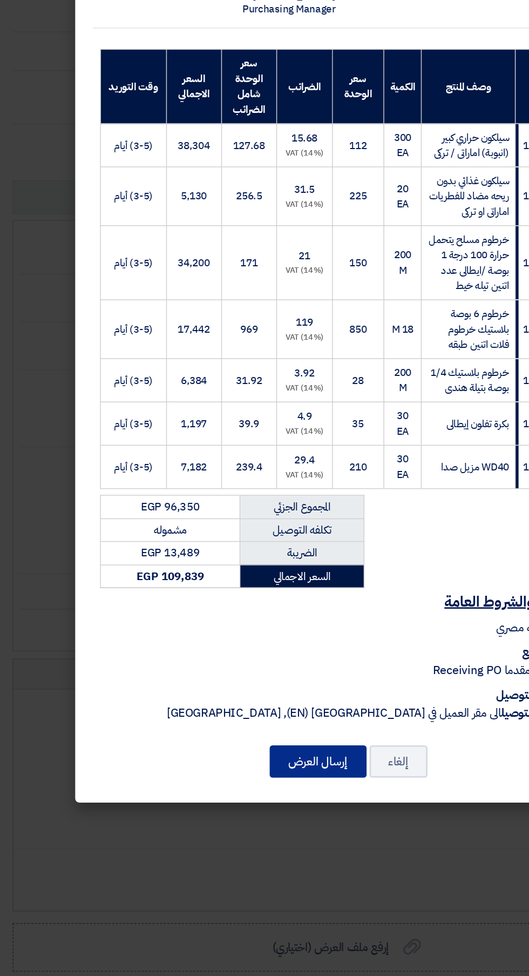
click at [232, 719] on button "إرسال العرض" at bounding box center [243, 707] width 71 height 24
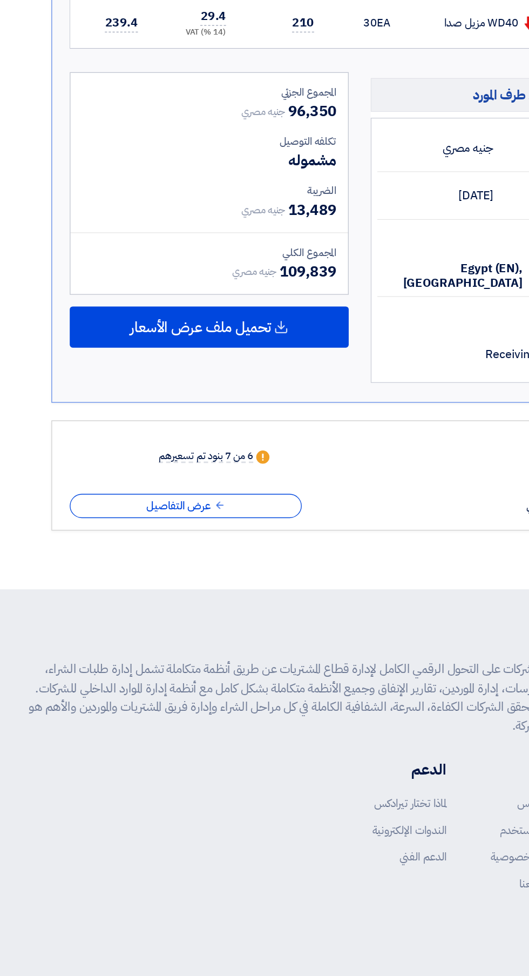
scroll to position [559, 0]
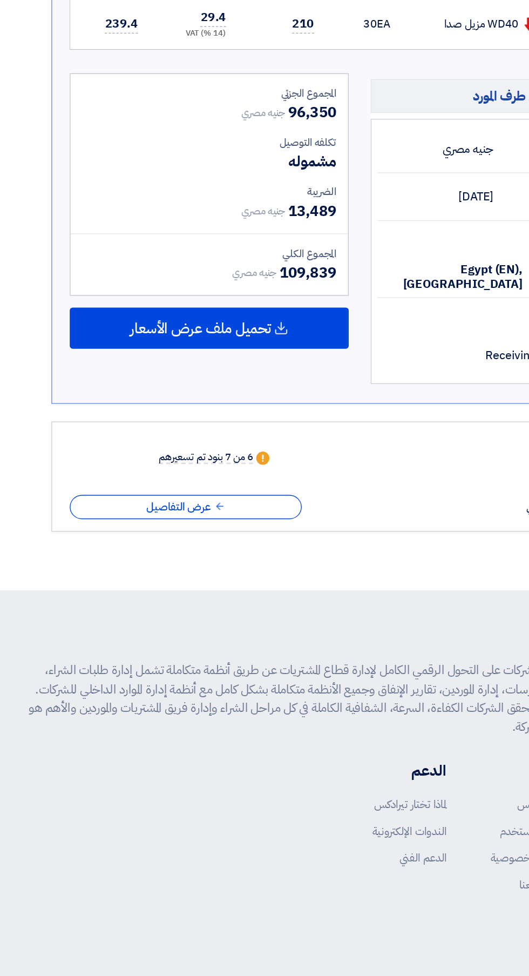
click at [186, 577] on div "6 من 7 بنود تم تسعيرهم" at bounding box center [152, 581] width 70 height 9
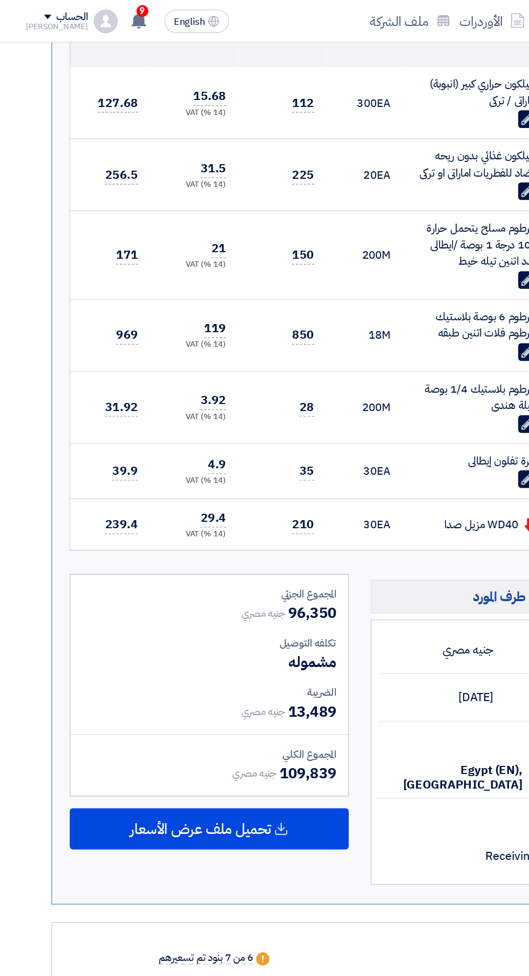
scroll to position [432, 0]
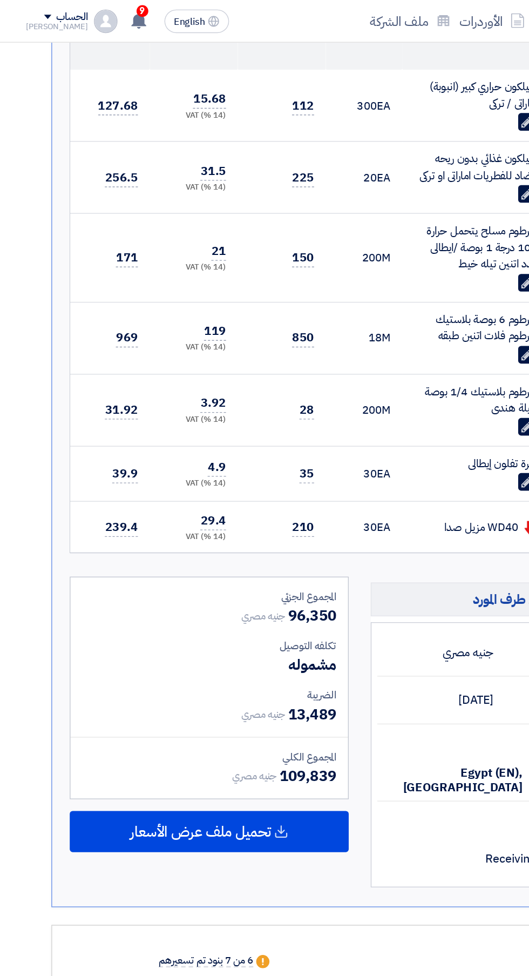
click at [198, 611] on span "تحميل ملف عرض الأسعار" at bounding box center [148, 612] width 104 height 10
click at [205, 644] on div "عربي" at bounding box center [154, 642] width 204 height 31
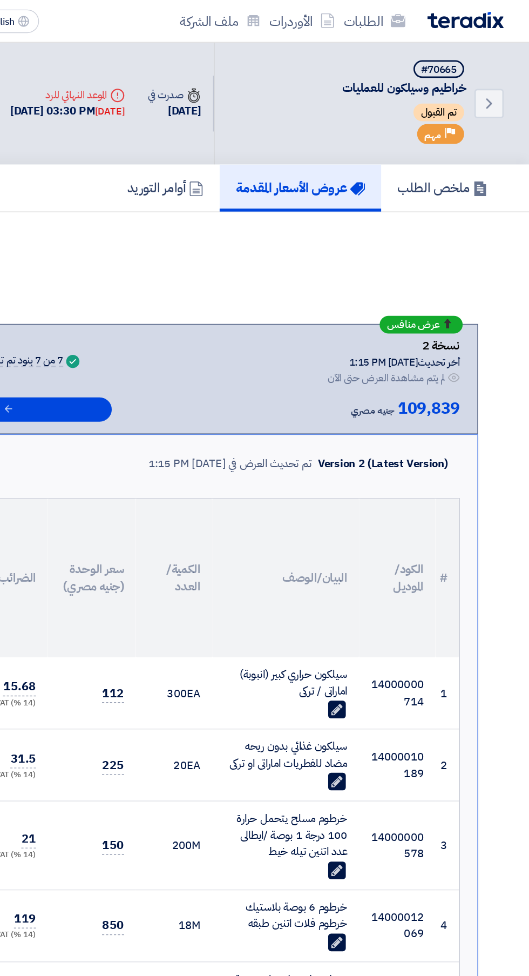
click at [482, 18] on img at bounding box center [482, 15] width 56 height 12
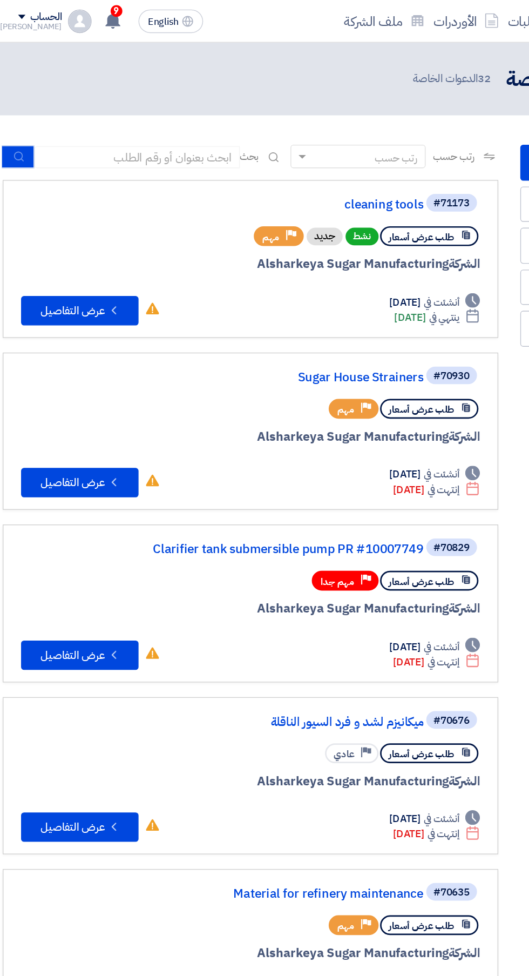
scroll to position [0, -2]
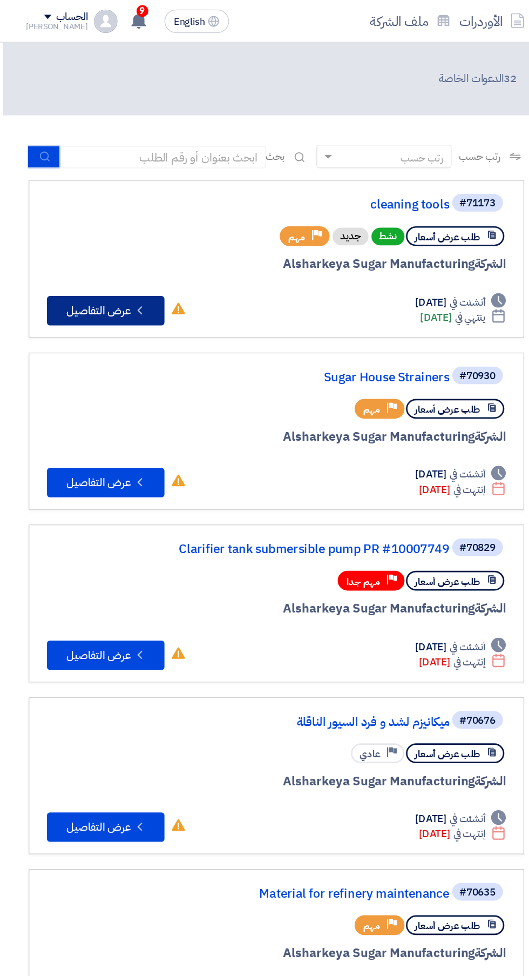
click at [52, 225] on button "Check details عرض التفاصيل" at bounding box center [78, 229] width 86 height 22
